Goal: Register for event/course

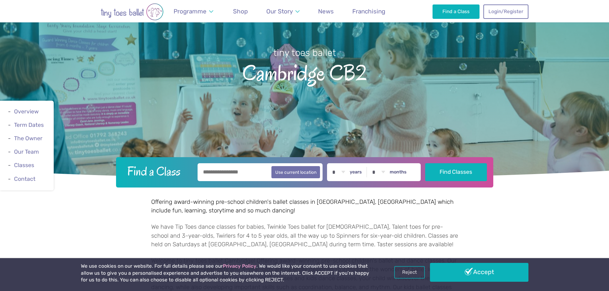
scroll to position [96, 0]
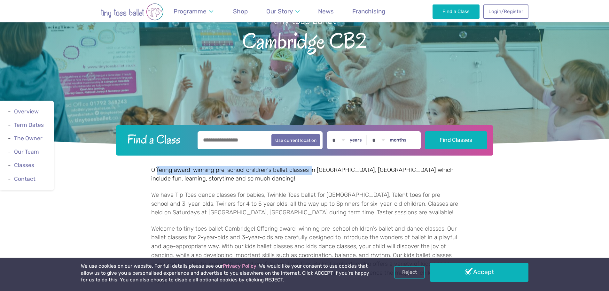
drag, startPoint x: 157, startPoint y: 169, endPoint x: 322, endPoint y: 174, distance: 165.5
click at [318, 173] on p "Offering award-winning pre-school children's ballet classes in Trumpington, Cam…" at bounding box center [304, 175] width 307 height 18
click at [323, 175] on p "Offering award-winning pre-school children's ballet classes in Trumpington, Cam…" at bounding box center [304, 175] width 307 height 18
click at [236, 149] on input "text" at bounding box center [260, 140] width 125 height 18
type input "*********"
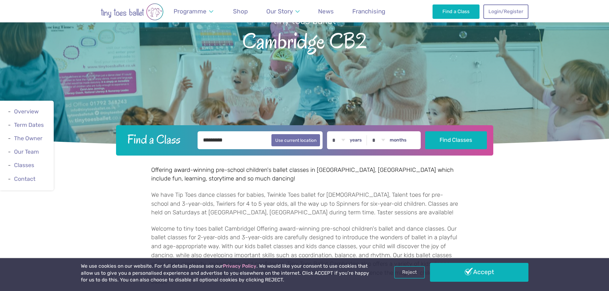
click at [353, 138] on div "* * * * * * * * * * ** ** ** years * * * * * * * * * * ** ** months" at bounding box center [374, 140] width 94 height 18
click at [349, 141] on select "* * * * * * * * * * ** ** **" at bounding box center [339, 140] width 20 height 18
select select "*"
click at [334, 131] on select "* * * * * * * * * * ** ** **" at bounding box center [339, 140] width 20 height 18
click at [377, 141] on select "* * * * * * * * * * ** **" at bounding box center [379, 140] width 20 height 18
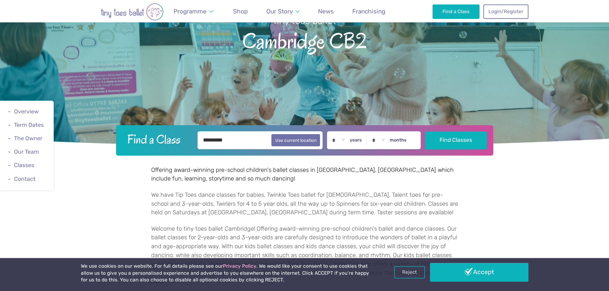
select select "*"
click at [374, 131] on select "* * * * * * * * * * ** **" at bounding box center [379, 140] width 20 height 18
click at [452, 140] on button "Find Classes" at bounding box center [456, 140] width 62 height 18
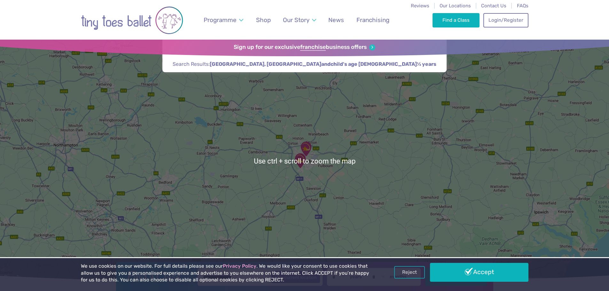
click at [412, 274] on link "Reject" at bounding box center [409, 272] width 31 height 12
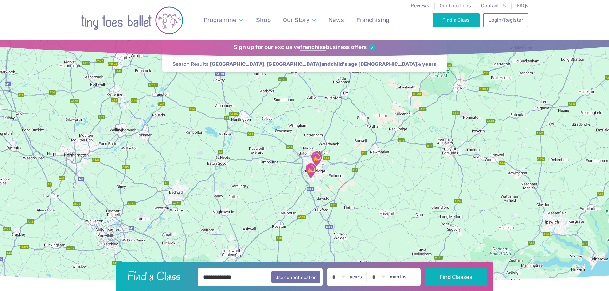
drag, startPoint x: 339, startPoint y: 188, endPoint x: 351, endPoint y: 200, distance: 16.7
click at [351, 200] on div at bounding box center [304, 161] width 609 height 243
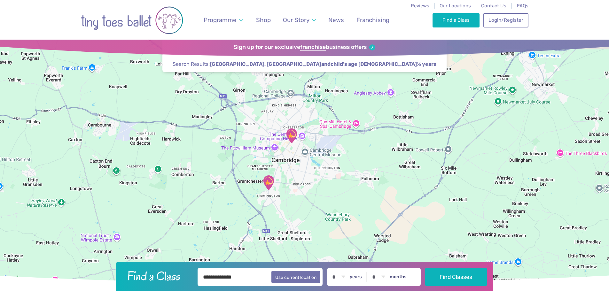
drag, startPoint x: 266, startPoint y: 118, endPoint x: 355, endPoint y: 198, distance: 120.5
click at [355, 198] on div at bounding box center [304, 161] width 609 height 243
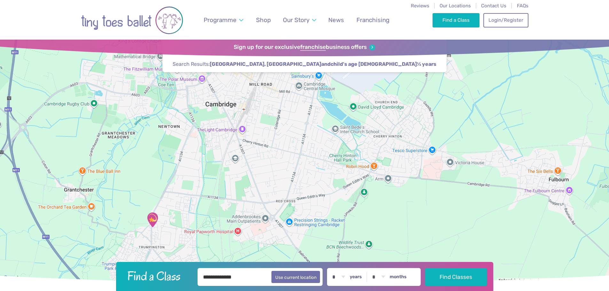
drag, startPoint x: 264, startPoint y: 190, endPoint x: 387, endPoint y: 224, distance: 127.2
click at [387, 224] on div at bounding box center [304, 161] width 609 height 243
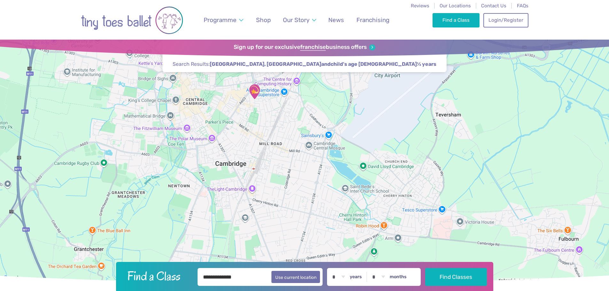
drag, startPoint x: 303, startPoint y: 178, endPoint x: 309, endPoint y: 212, distance: 34.5
click at [309, 212] on div at bounding box center [304, 161] width 609 height 243
click at [255, 90] on img "St Matthew's Church" at bounding box center [255, 92] width 16 height 16
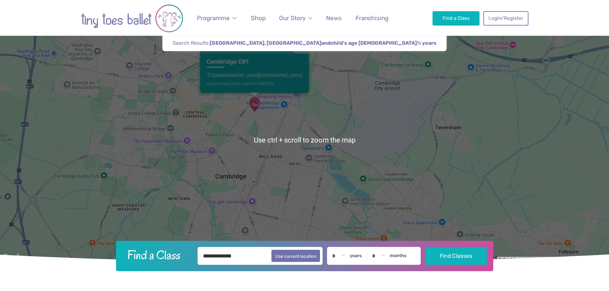
scroll to position [32, 0]
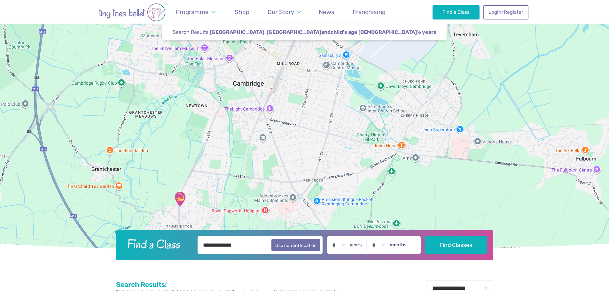
drag, startPoint x: 290, startPoint y: 181, endPoint x: 303, endPoint y: 73, distance: 108.6
click at [305, 73] on div "Cambridge CB1 St Matthew's Church Classes take place Sep-Oct on Friday" at bounding box center [304, 129] width 609 height 243
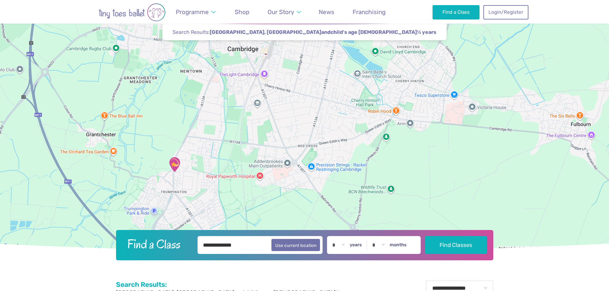
click at [176, 165] on img "Trumpington Village Hall" at bounding box center [175, 165] width 16 height 16
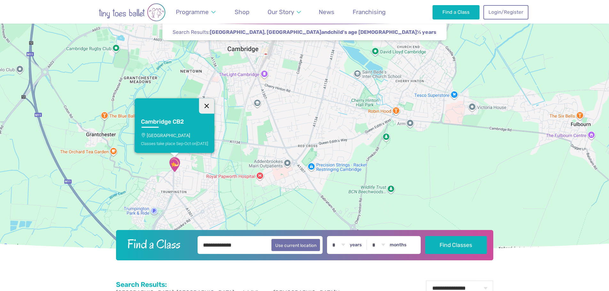
click at [209, 108] on button "Close" at bounding box center [206, 106] width 15 height 15
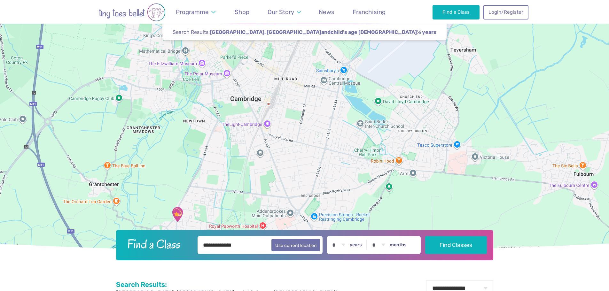
drag, startPoint x: 287, startPoint y: 124, endPoint x: 290, endPoint y: 174, distance: 50.0
click at [290, 174] on div at bounding box center [304, 129] width 609 height 243
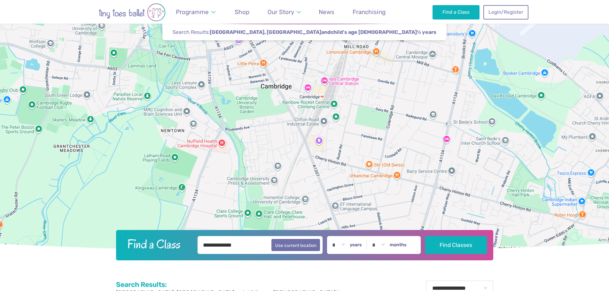
drag, startPoint x: 270, startPoint y: 167, endPoint x: 350, endPoint y: 211, distance: 91.5
click at [350, 216] on div at bounding box center [304, 129] width 609 height 243
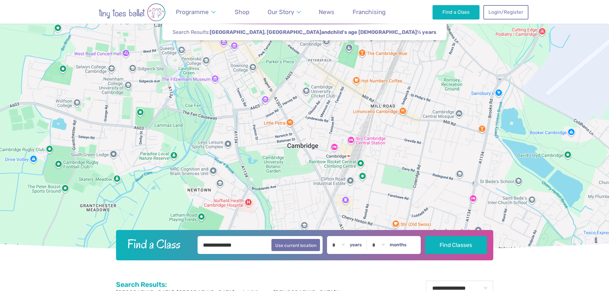
drag, startPoint x: 296, startPoint y: 78, endPoint x: 327, endPoint y: 123, distance: 53.6
click at [322, 139] on div at bounding box center [304, 129] width 609 height 243
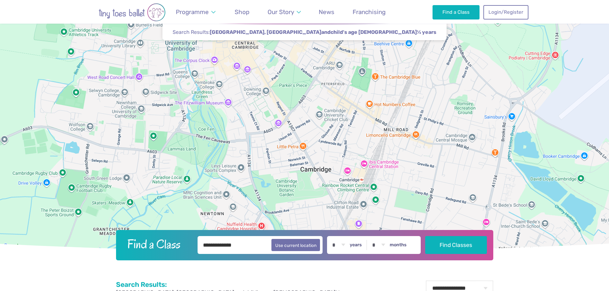
drag, startPoint x: 307, startPoint y: 82, endPoint x: 323, endPoint y: 111, distance: 33.1
click at [323, 111] on div at bounding box center [304, 129] width 609 height 243
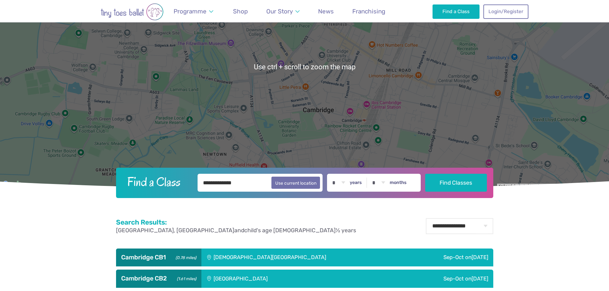
scroll to position [96, 0]
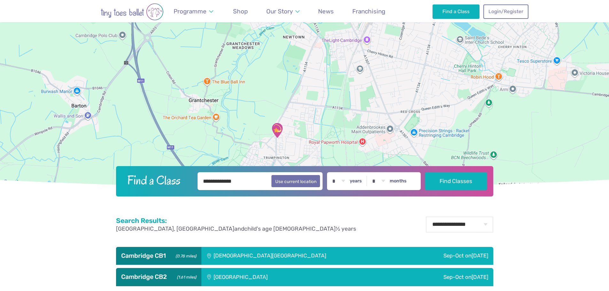
drag, startPoint x: 329, startPoint y: 75, endPoint x: 353, endPoint y: -3, distance: 80.9
click at [353, 0] on html "Reviews Our Locations Contact Us FAQs Programme Weekly Classes Inclusive Dance …" at bounding box center [304, 209] width 609 height 611
click at [278, 133] on img "Trumpington Village Hall" at bounding box center [277, 131] width 16 height 16
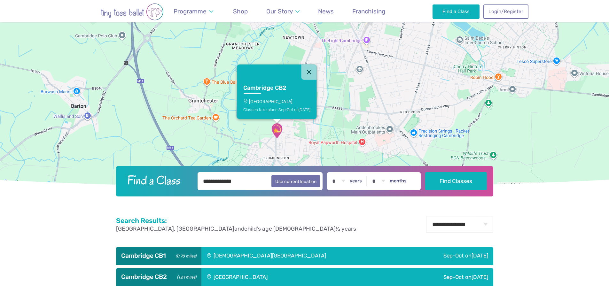
click at [345, 276] on div "Trumpington Village Hall" at bounding box center [284, 277] width 165 height 18
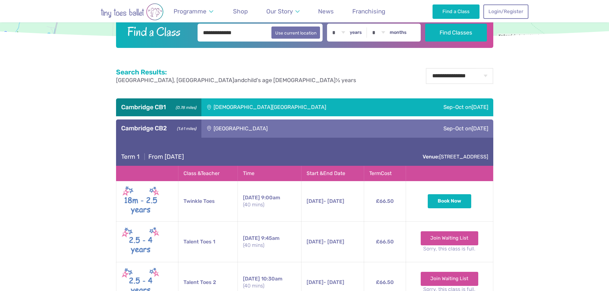
scroll to position [256, 0]
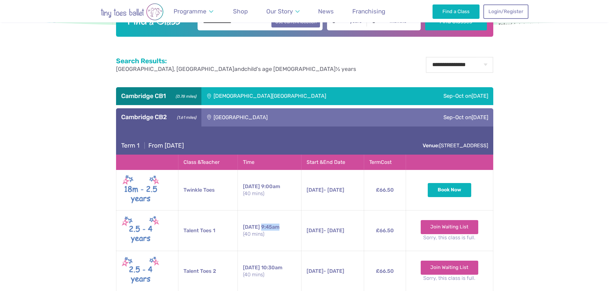
drag, startPoint x: 280, startPoint y: 227, endPoint x: 293, endPoint y: 228, distance: 13.2
click at [293, 228] on td "Saturday 9:45am (40 mins)" at bounding box center [270, 230] width 64 height 41
click at [283, 237] on small "(40 mins)" at bounding box center [269, 234] width 53 height 7
drag, startPoint x: 298, startPoint y: 232, endPoint x: 359, endPoint y: 232, distance: 61.1
click at [359, 232] on tr "Talent Toes 1 Saturday 9:45am (40 mins) 13th Sep - 25th Oct Saturday 13th Sep -…" at bounding box center [304, 230] width 377 height 41
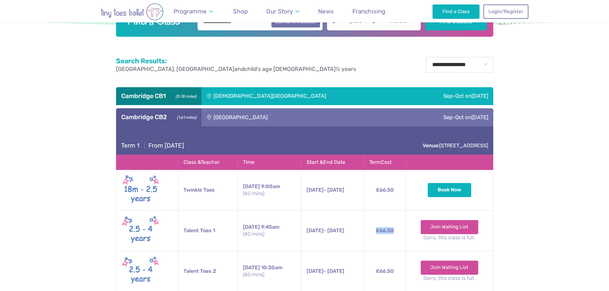
drag, startPoint x: 380, startPoint y: 232, endPoint x: 404, endPoint y: 231, distance: 24.0
click at [404, 231] on td "£66.50" at bounding box center [385, 230] width 42 height 41
click at [405, 231] on td "£66.50" at bounding box center [385, 230] width 42 height 41
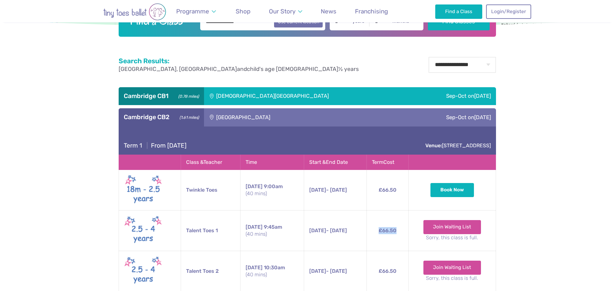
scroll to position [288, 0]
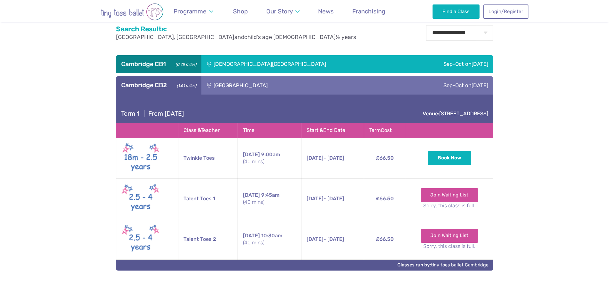
drag, startPoint x: 173, startPoint y: 199, endPoint x: 196, endPoint y: 199, distance: 23.4
click at [177, 199] on tr "Talent Toes 1 Saturday 9:45am (40 mins) 13th Sep - 25th Oct Saturday 13th Sep -…" at bounding box center [304, 199] width 377 height 41
click at [199, 199] on td "Talent Toes 1" at bounding box center [209, 199] width 60 height 41
click at [446, 195] on link "Join Waiting List" at bounding box center [450, 195] width 58 height 14
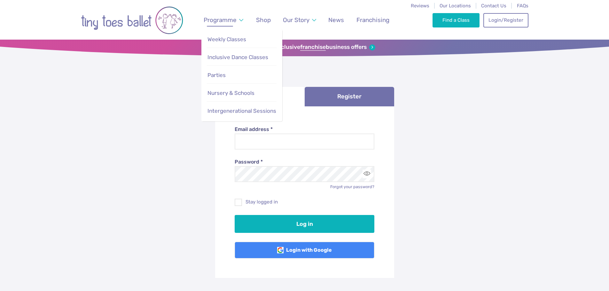
click at [228, 20] on span "Programme" at bounding box center [220, 19] width 33 height 7
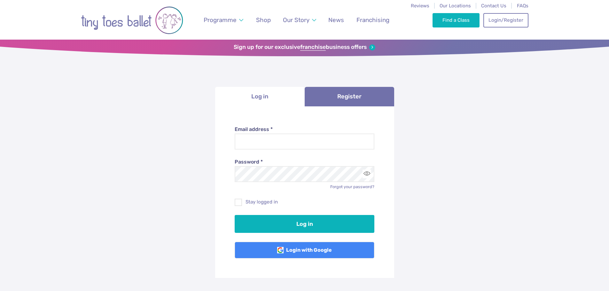
click at [514, 122] on div "**********" at bounding box center [304, 203] width 609 height 324
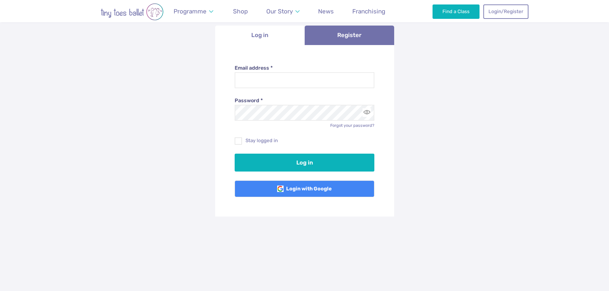
scroll to position [64, 0]
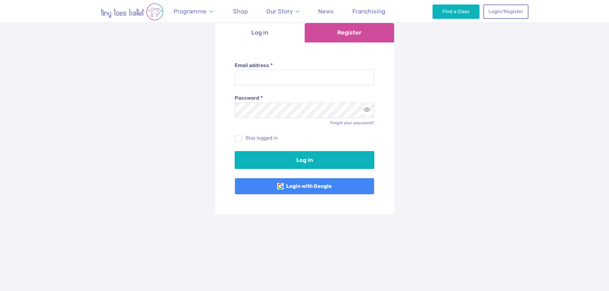
click at [356, 34] on link "Register" at bounding box center [350, 33] width 90 height 20
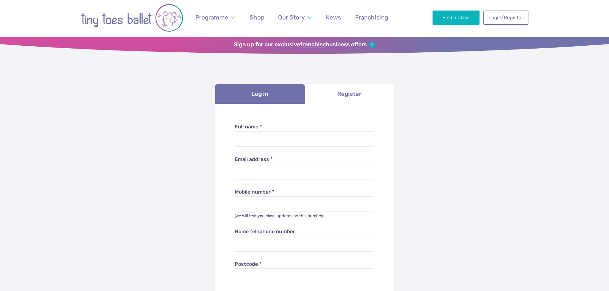
scroll to position [0, 0]
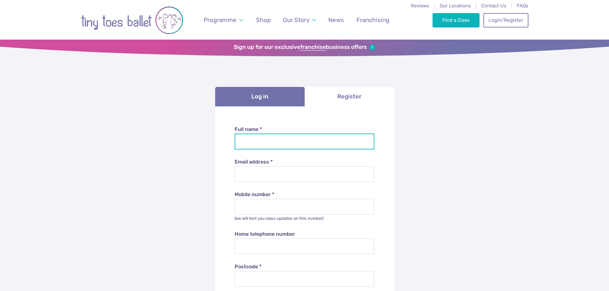
click at [302, 139] on input "Full name *" at bounding box center [305, 142] width 140 height 16
type input "**********"
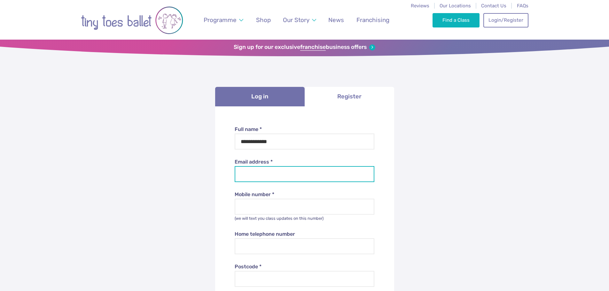
type input "**********"
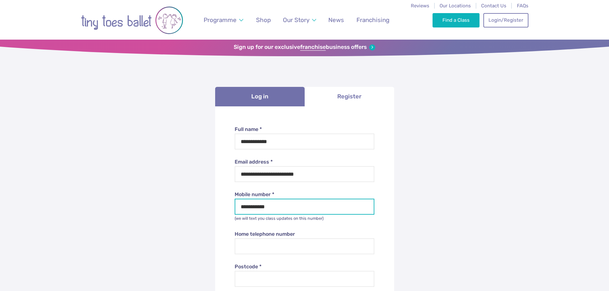
type input "********"
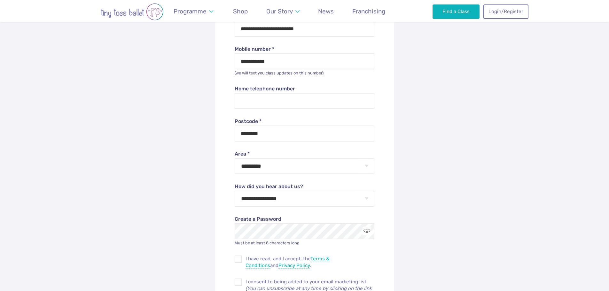
scroll to position [160, 0]
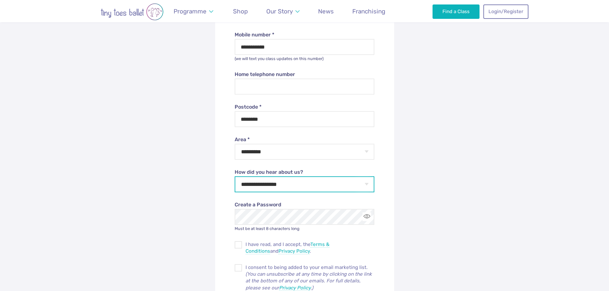
click at [344, 186] on select "**********" at bounding box center [305, 185] width 140 height 16
select select "**********"
click at [235, 177] on select "**********" at bounding box center [305, 185] width 140 height 16
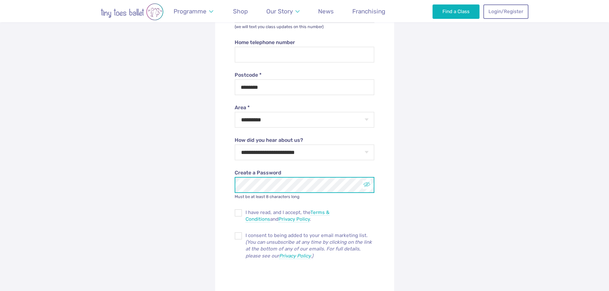
click at [363, 186] on button "Toggle password visibility" at bounding box center [367, 185] width 9 height 9
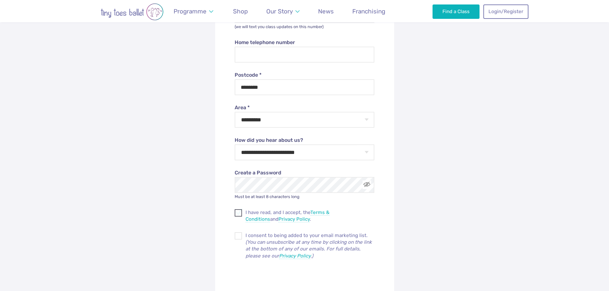
click at [236, 217] on span at bounding box center [238, 214] width 7 height 6
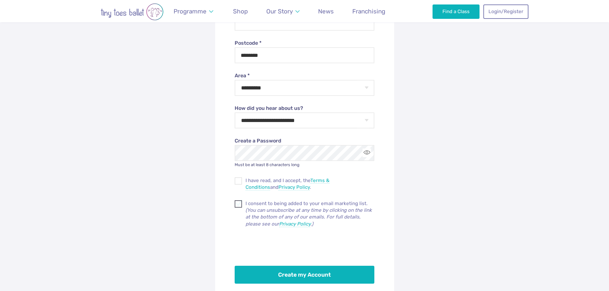
click at [239, 204] on span at bounding box center [238, 205] width 7 height 6
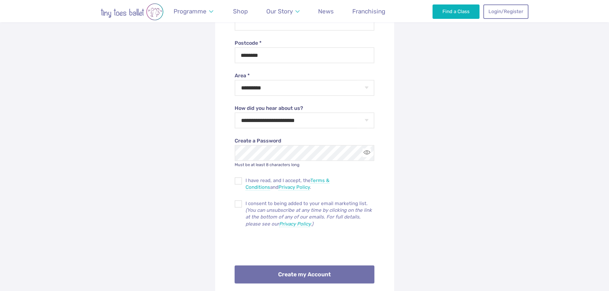
click at [322, 275] on button "Create my Account" at bounding box center [305, 275] width 140 height 18
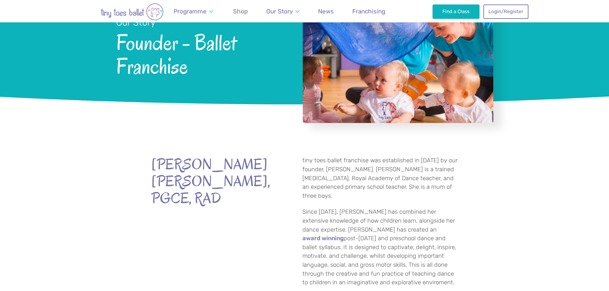
scroll to position [64, 0]
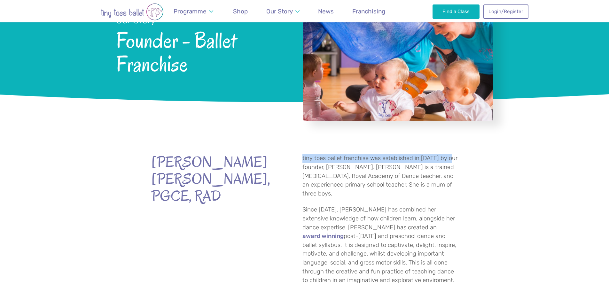
drag, startPoint x: 303, startPoint y: 153, endPoint x: 464, endPoint y: 161, distance: 161.7
click at [463, 160] on div "[PERSON_NAME] [PERSON_NAME], PGCE, RAD tiny toes ballet franchise was establish…" at bounding box center [304, 217] width 609 height 172
click at [469, 163] on div "[PERSON_NAME] [PERSON_NAME], PGCE, RAD tiny toes ballet franchise was establish…" at bounding box center [304, 217] width 609 height 172
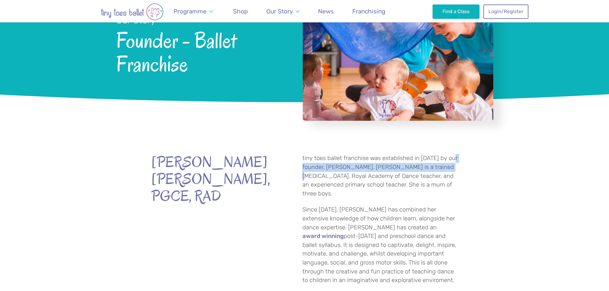
drag, startPoint x: 319, startPoint y: 171, endPoint x: 472, endPoint y: 178, distance: 153.4
click at [460, 168] on div "[PERSON_NAME] [PERSON_NAME], PGCE, RAD tiny toes ballet franchise was establish…" at bounding box center [304, 217] width 609 height 172
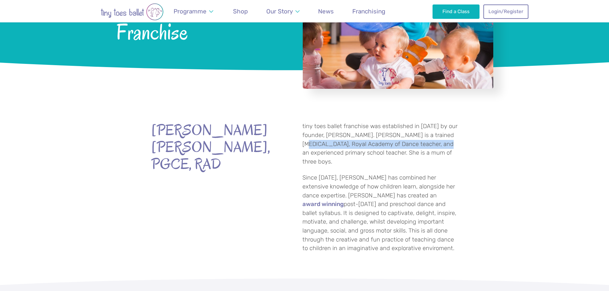
drag, startPoint x: 297, startPoint y: 145, endPoint x: 446, endPoint y: 148, distance: 149.1
click at [445, 148] on div "tiny toes ballet franchise was established in [DATE] by our founder, [PERSON_NA…" at bounding box center [376, 187] width 163 height 131
drag, startPoint x: 348, startPoint y: 155, endPoint x: 414, endPoint y: 155, distance: 66.5
click at [414, 155] on p "tiny toes ballet franchise was established in [DATE] by our founder, [PERSON_NA…" at bounding box center [381, 144] width 156 height 44
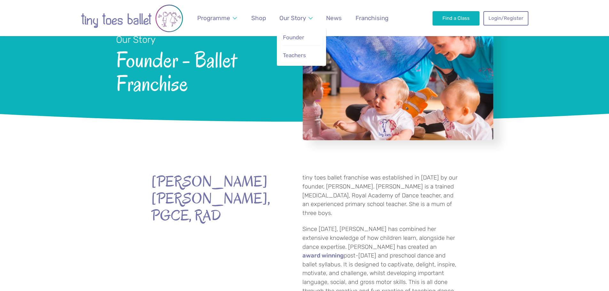
scroll to position [0, 0]
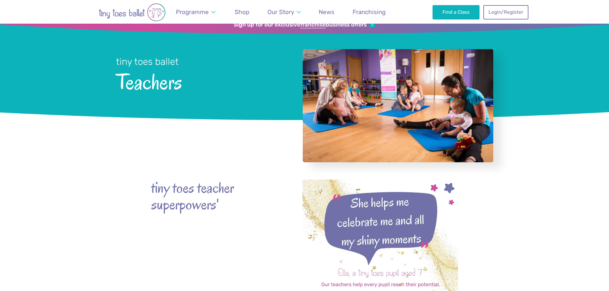
scroll to position [32, 0]
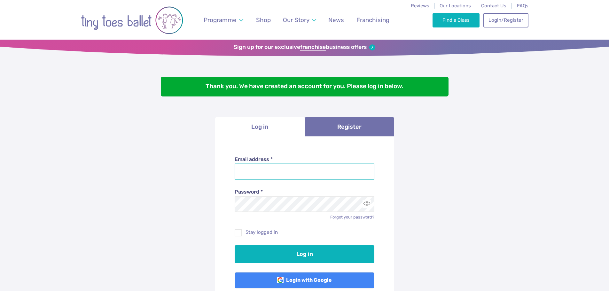
click at [304, 175] on input "Email address *" at bounding box center [305, 172] width 140 height 16
type input "**********"
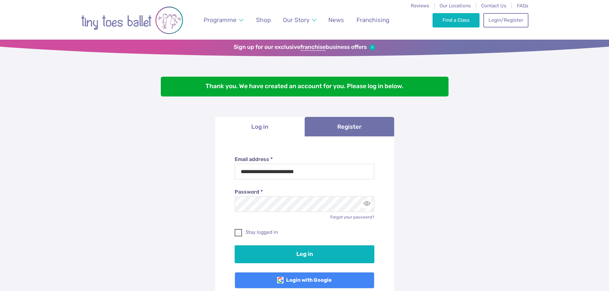
click at [238, 234] on span at bounding box center [238, 234] width 7 height 6
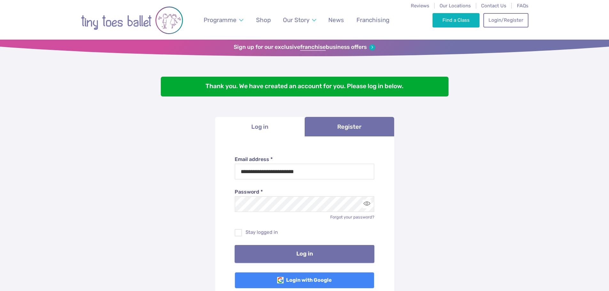
click at [298, 253] on button "Log in" at bounding box center [305, 254] width 140 height 18
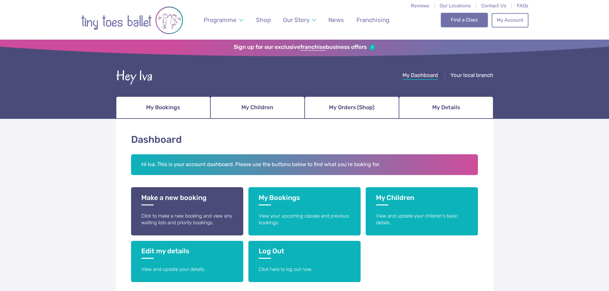
click at [461, 22] on link "Find a Class" at bounding box center [464, 20] width 47 height 14
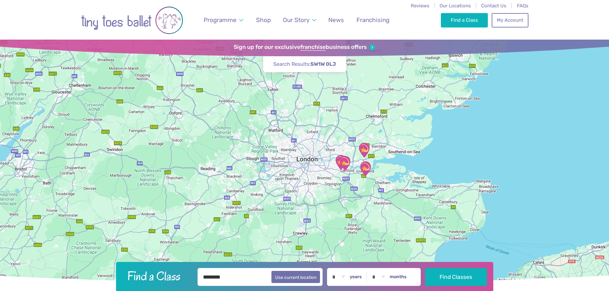
click at [318, 61] on strong "SW1W 0LJ" at bounding box center [324, 64] width 26 height 6
drag, startPoint x: 245, startPoint y: 282, endPoint x: 184, endPoint y: 276, distance: 61.8
click at [184, 276] on form "Find a Class ******** Use current location * * * * * * * * * * ** ** ** years *…" at bounding box center [304, 277] width 369 height 18
type input "*********"
click at [349, 277] on select "* * * * * * * * * * ** ** **" at bounding box center [339, 277] width 20 height 18
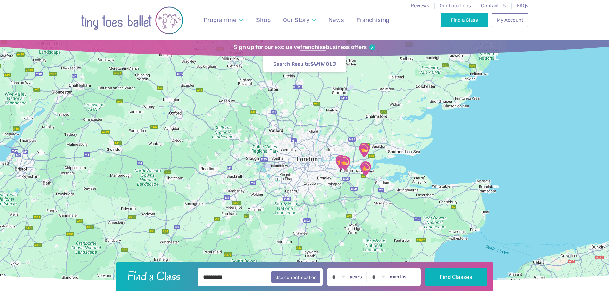
select select "*"
click at [334, 268] on select "* * * * * * * * * * ** ** **" at bounding box center [339, 277] width 20 height 18
click at [388, 276] on select "* * * * * * * * * * ** **" at bounding box center [379, 277] width 20 height 18
select select "*"
click at [374, 268] on select "* * * * * * * * * * ** **" at bounding box center [379, 277] width 20 height 18
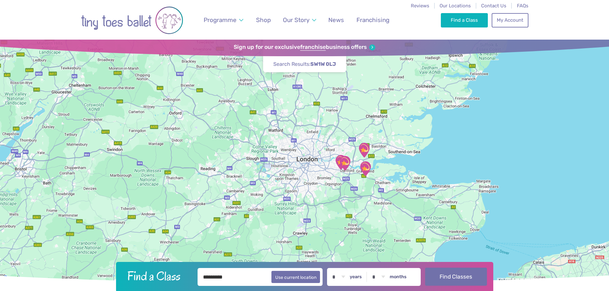
click at [468, 281] on button "Find Classes" at bounding box center [456, 277] width 62 height 18
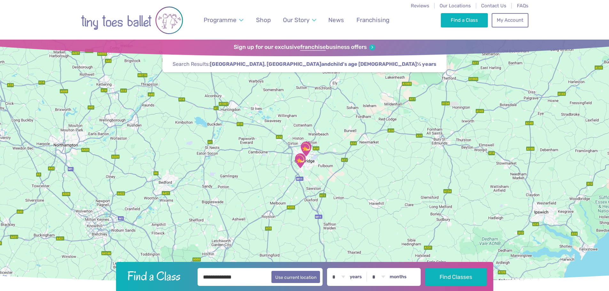
click at [298, 161] on img "Trumpington Village Hall" at bounding box center [300, 161] width 16 height 16
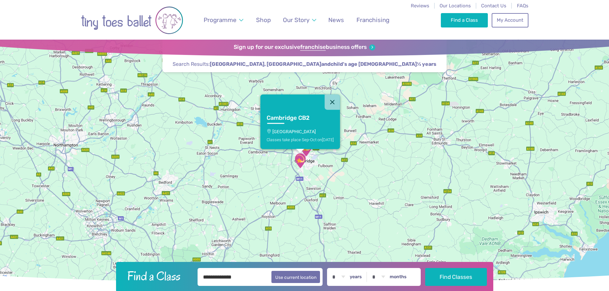
click at [313, 131] on p "Trumpington Village Hall" at bounding box center [300, 131] width 67 height 5
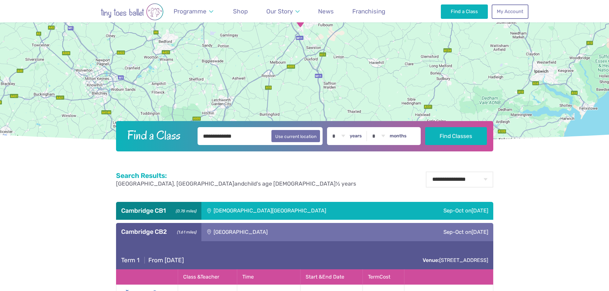
scroll to position [339, 0]
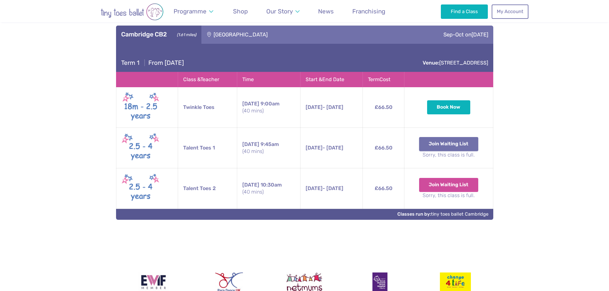
click at [463, 146] on button "Join Waiting List" at bounding box center [449, 144] width 60 height 14
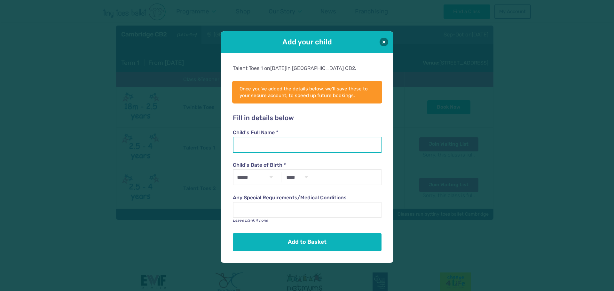
click at [256, 141] on input "Child's Full Name *" at bounding box center [307, 145] width 148 height 16
type input "*********"
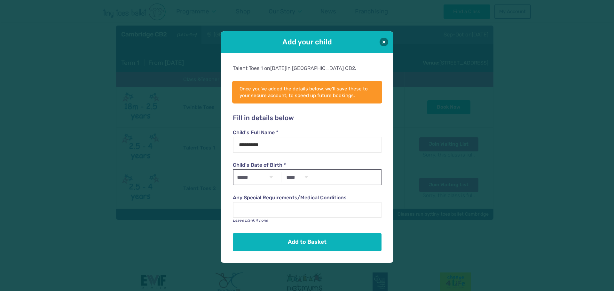
click at [263, 177] on select "***** ******* ******** ***** ***** *** **** **** ****** ********* ******* *****…" at bounding box center [255, 177] width 43 height 15
select select "*"
click at [234, 170] on select "***** ******* ******** ***** ***** *** **** **** ****** ********* ******* *****…" at bounding box center [255, 177] width 43 height 15
click at [322, 179] on div "***** ******* ******** ***** ***** *** **** **** ****** ********* ******* *****…" at bounding box center [307, 178] width 148 height 16
click at [307, 179] on select "**** **** **** **** **** **** **** **** **** **** **** **** **** **** **** ****…" at bounding box center [297, 177] width 28 height 15
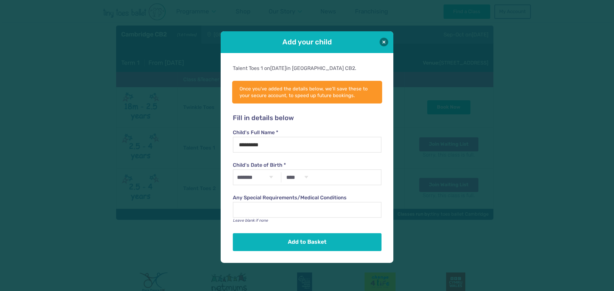
select select "****"
click at [283, 170] on select "**** **** **** **** **** **** **** **** **** **** **** **** **** **** **** ****…" at bounding box center [297, 177] width 28 height 15
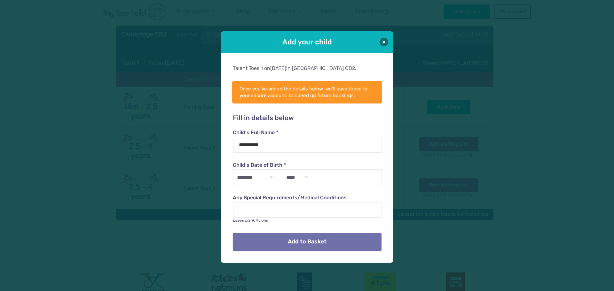
click at [325, 243] on button "Add to Basket" at bounding box center [307, 242] width 148 height 18
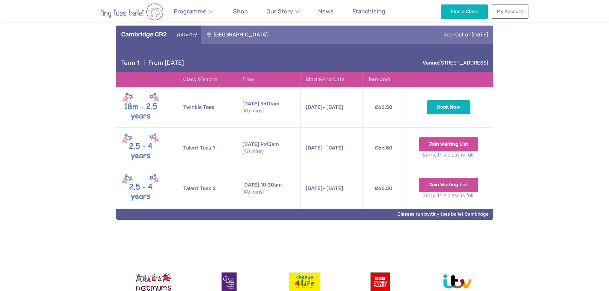
click at [440, 184] on button "Join Waiting List" at bounding box center [449, 185] width 60 height 14
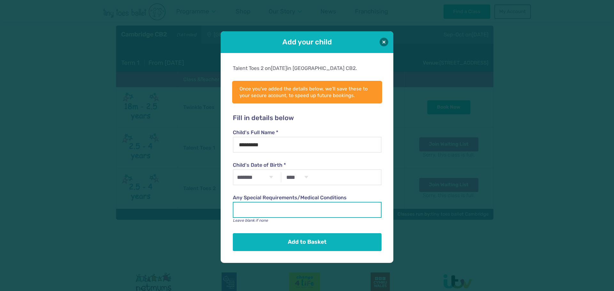
click at [301, 208] on input "Any Special Requirements/Medical Conditions" at bounding box center [307, 210] width 148 height 16
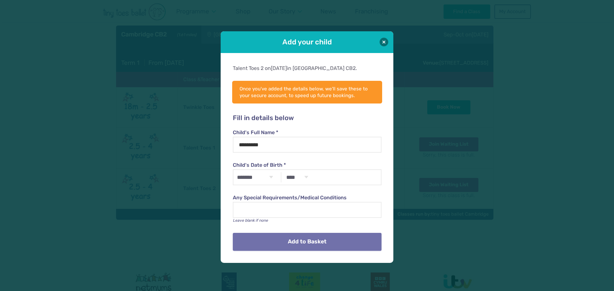
click at [308, 240] on button "Add to Basket" at bounding box center [307, 242] width 148 height 18
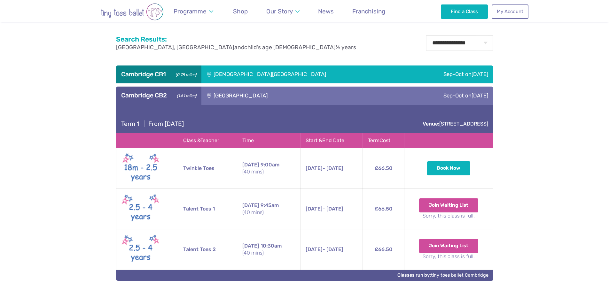
scroll to position [275, 0]
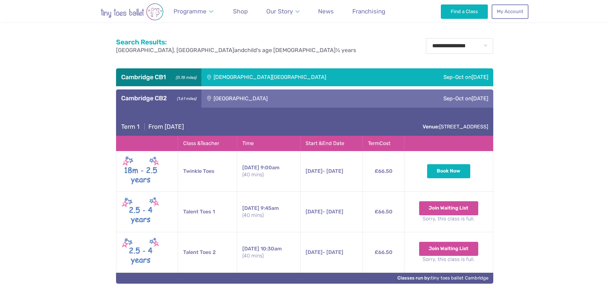
drag, startPoint x: 286, startPoint y: 97, endPoint x: 213, endPoint y: 98, distance: 72.9
click at [213, 98] on div "[GEOGRAPHIC_DATA]" at bounding box center [284, 99] width 165 height 18
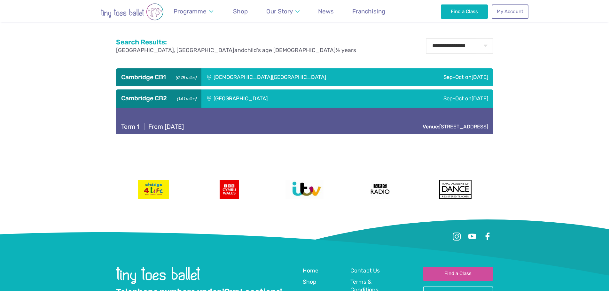
copy div "[GEOGRAPHIC_DATA]"
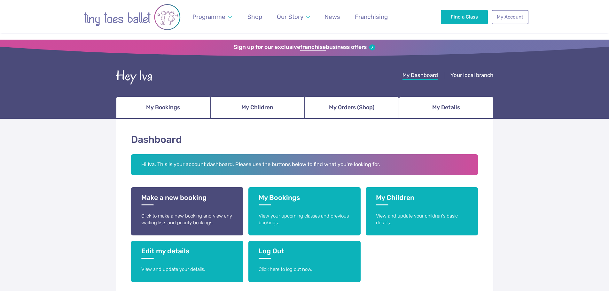
scroll to position [32, 0]
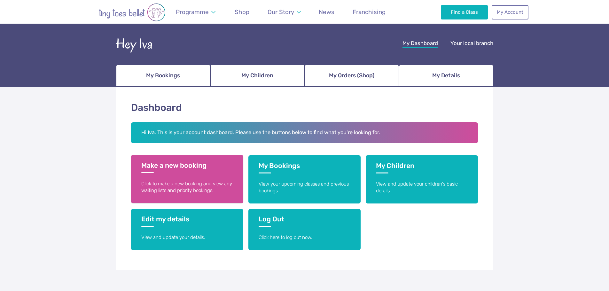
click at [187, 178] on link "Make a new booking Click to make a new booking and view any waiting lists and p…" at bounding box center [187, 179] width 112 height 48
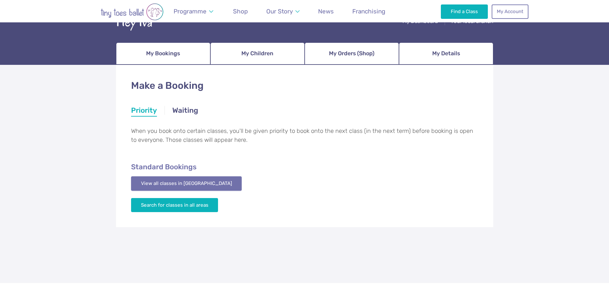
scroll to position [64, 0]
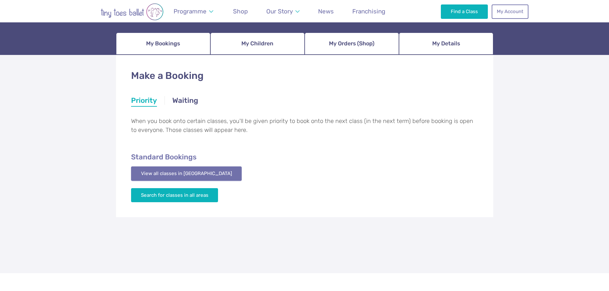
click at [186, 175] on link "View all classes in [GEOGRAPHIC_DATA]" at bounding box center [186, 174] width 111 height 14
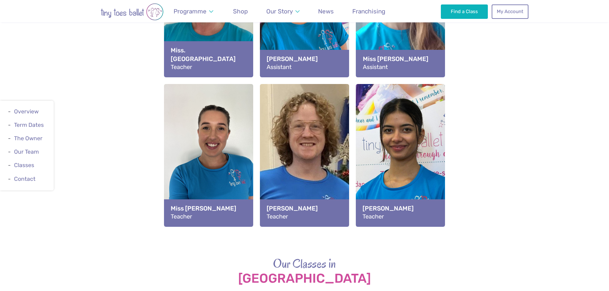
scroll to position [852, 0]
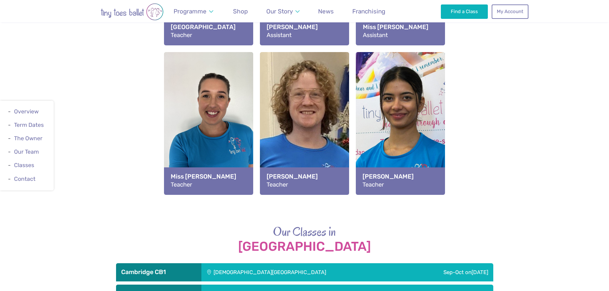
click at [298, 180] on strong "[PERSON_NAME]" at bounding box center [305, 176] width 76 height 9
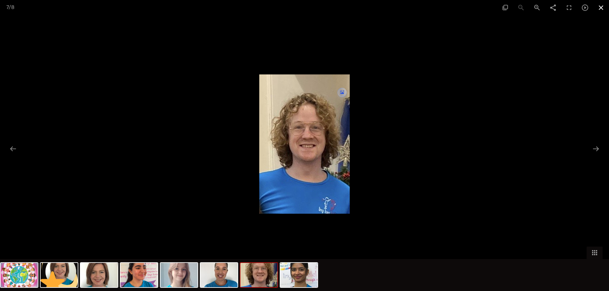
click at [599, 5] on span at bounding box center [601, 7] width 16 height 15
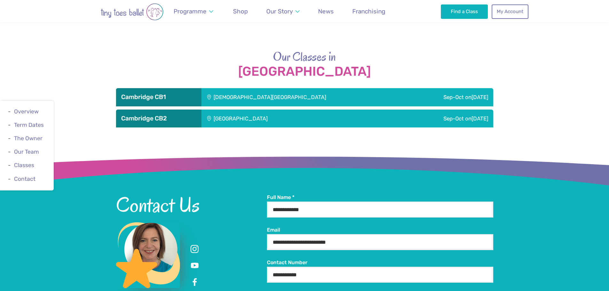
scroll to position [1044, 0]
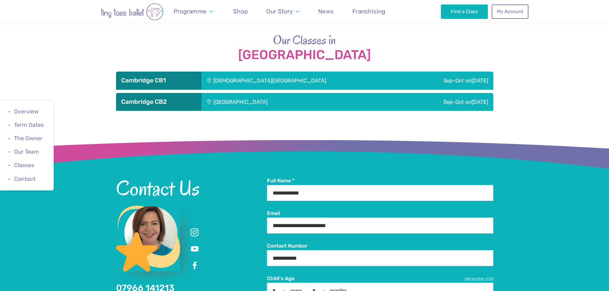
click at [471, 98] on div "Sep-Oct [DATE]" at bounding box center [430, 102] width 127 height 18
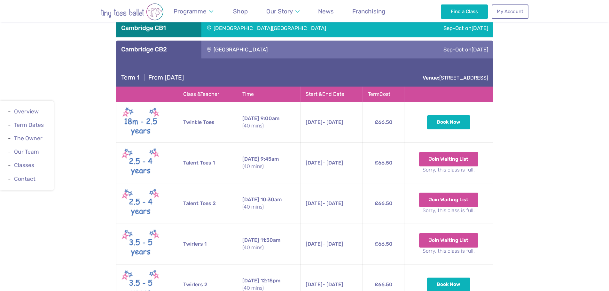
scroll to position [1140, 0]
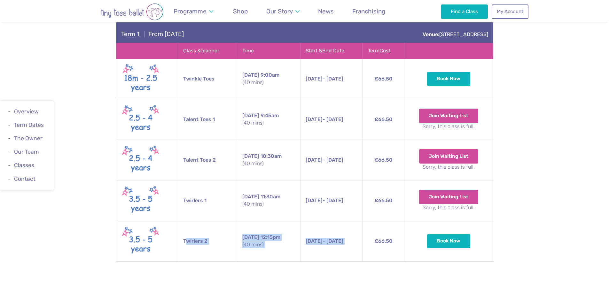
drag, startPoint x: 184, startPoint y: 242, endPoint x: 375, endPoint y: 240, distance: 191.0
click at [375, 240] on tr "Twirlers 2 [DATE] 12:15pm (40 mins) [DATE] - [DATE] [DATE] - [DATE] 12:15pm (40…" at bounding box center [304, 241] width 377 height 41
click at [259, 244] on small "(40 mins)" at bounding box center [268, 245] width 53 height 7
drag, startPoint x: 236, startPoint y: 236, endPoint x: 269, endPoint y: 250, distance: 35.9
click at [269, 250] on td "[DATE] 12:15pm (40 mins)" at bounding box center [268, 241] width 63 height 41
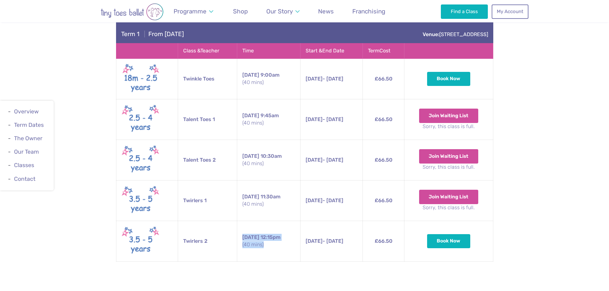
click at [276, 251] on td "[DATE] 12:15pm (40 mins)" at bounding box center [268, 241] width 63 height 41
drag, startPoint x: 239, startPoint y: 75, endPoint x: 284, endPoint y: 85, distance: 46.1
click at [284, 85] on td "[DATE] 9:00am (40 mins)" at bounding box center [268, 79] width 63 height 41
drag, startPoint x: 199, startPoint y: 117, endPoint x: 218, endPoint y: 116, distance: 18.2
click at [217, 116] on td "Talent Toes 1" at bounding box center [207, 119] width 59 height 41
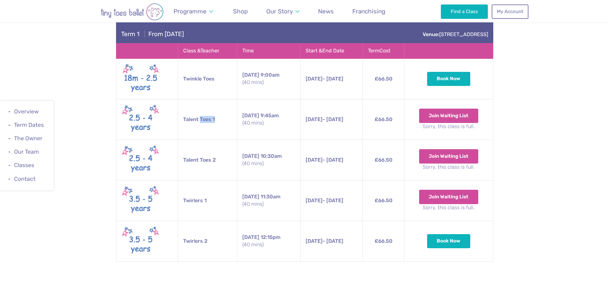
click at [218, 116] on td "Talent Toes 1" at bounding box center [207, 119] width 59 height 41
